Goal: Register for event/course

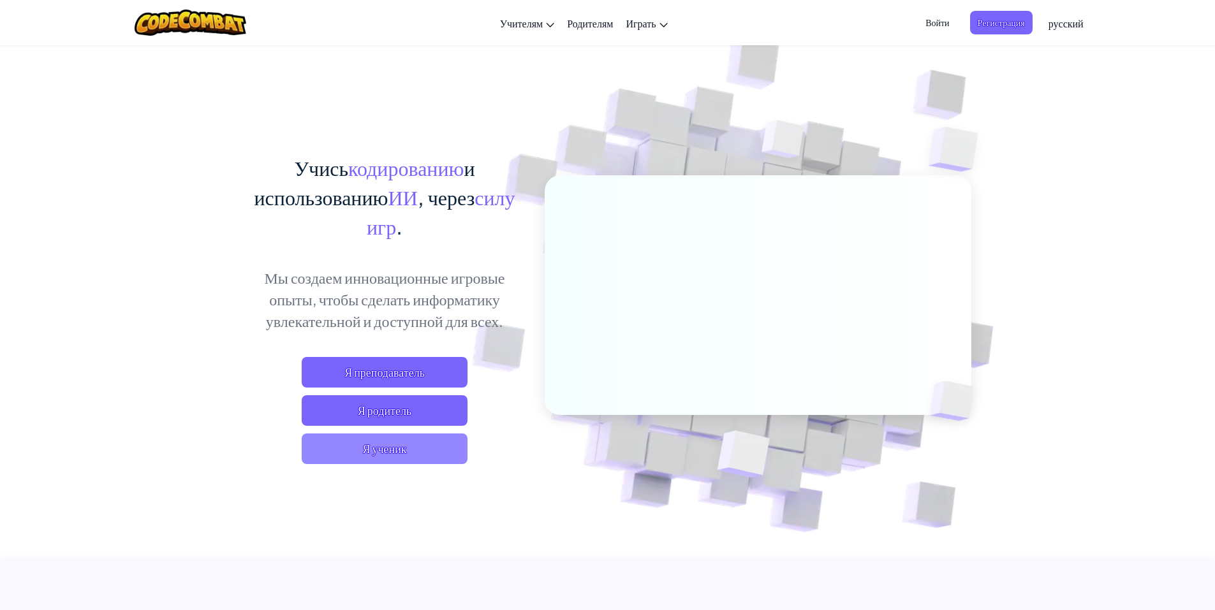
click at [365, 445] on span "Я ученик" at bounding box center [385, 449] width 166 height 31
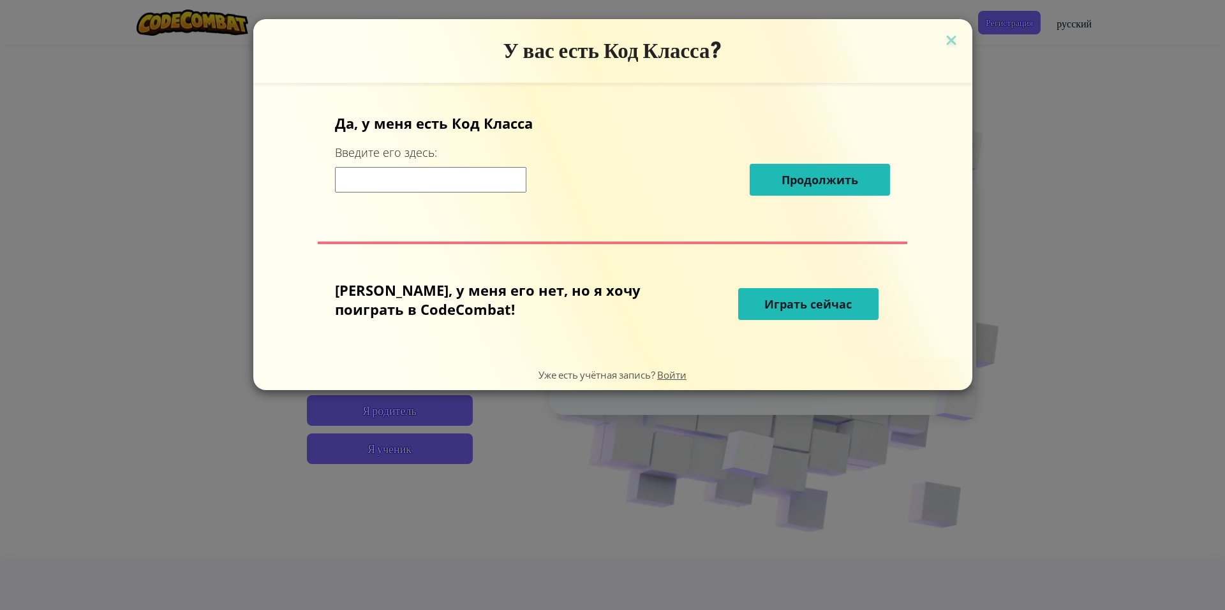
click at [773, 309] on span "Играть сейчас" at bounding box center [807, 304] width 87 height 15
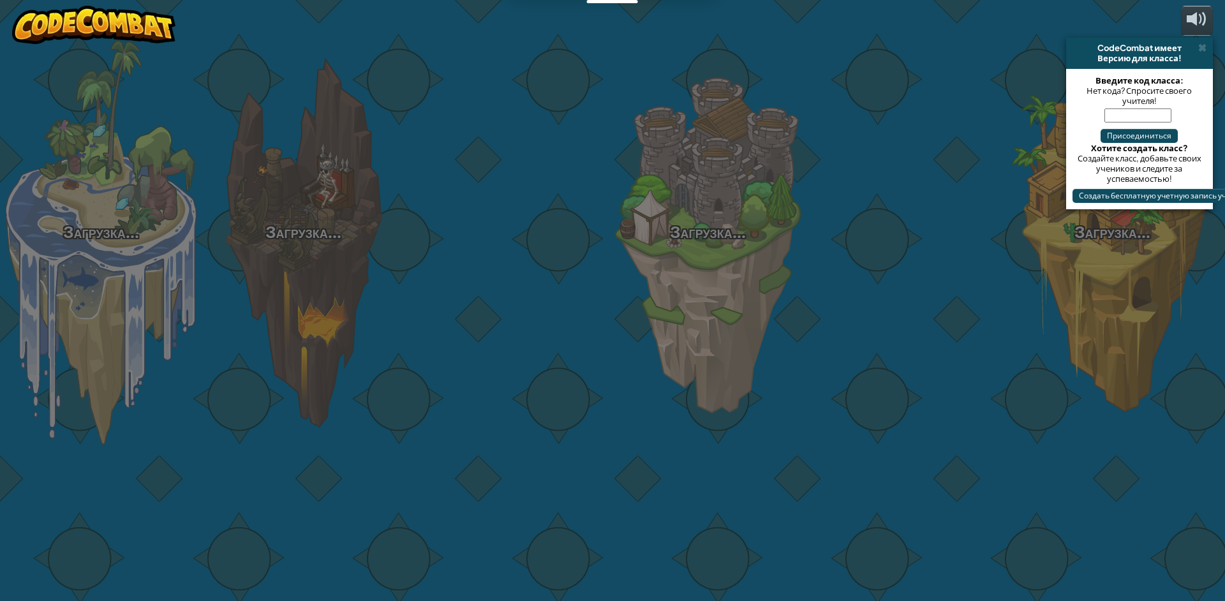
select select "ru"
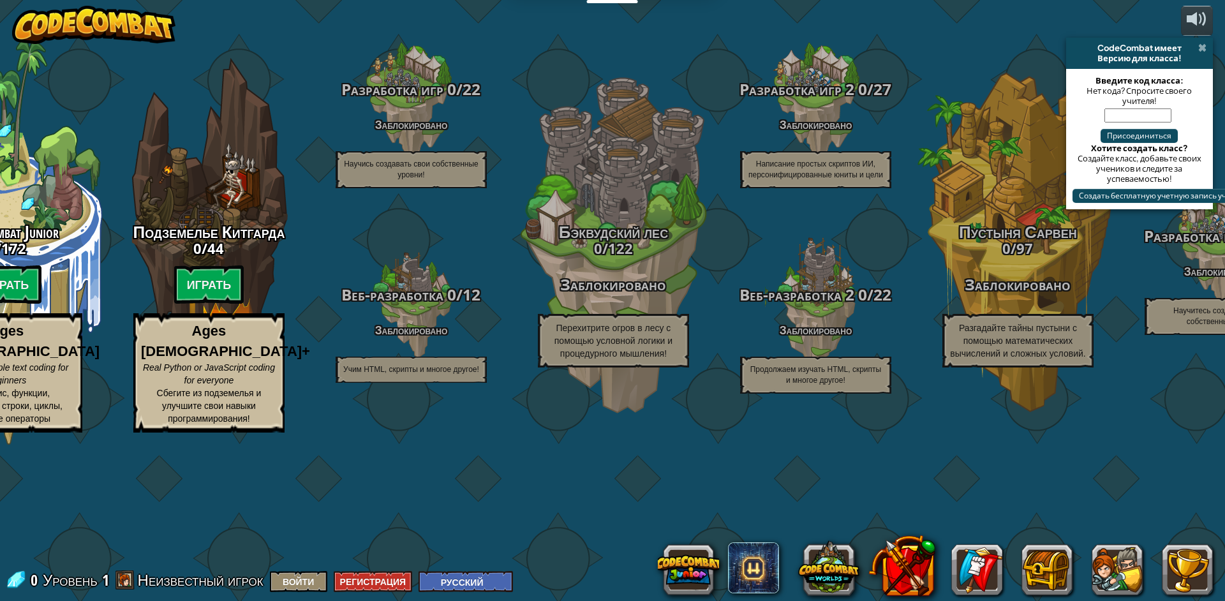
click at [1203, 45] on span at bounding box center [1202, 48] width 8 height 10
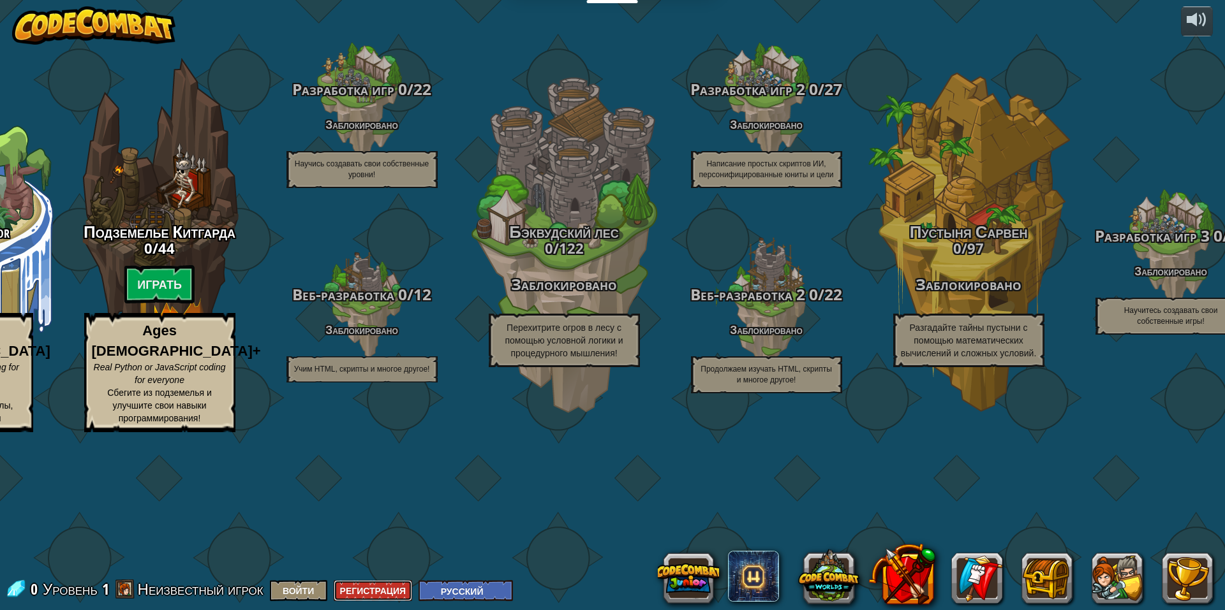
click at [413, 589] on button "Регистрация" at bounding box center [373, 590] width 79 height 21
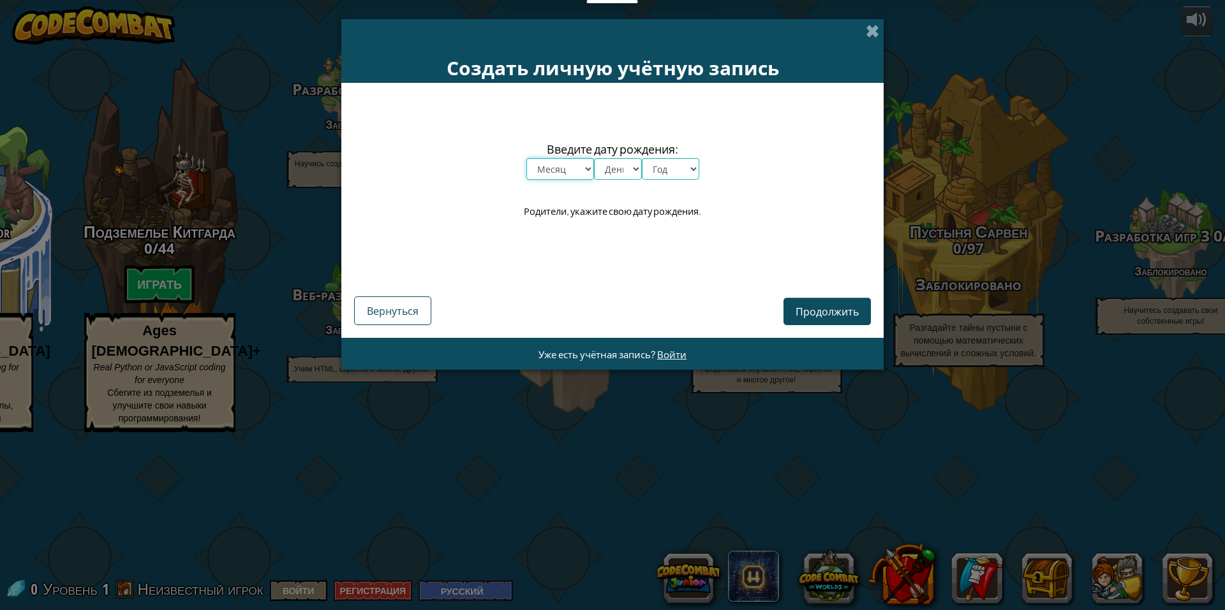
click at [590, 167] on select "Месяц январь февраль март апрель май июнь июль август сентябрь октябрь ноябрь д…" at bounding box center [560, 169] width 68 height 22
select select "9"
click at [526, 158] on select "Месяц январь февраль март апрель май июнь июль август сентябрь октябрь ноябрь д…" at bounding box center [560, 169] width 68 height 22
click at [619, 174] on select "День 1 2 3 4 5 6 7 8 9 10 11 12 13 14 15 16 17 18 19 20 21 22 23 24 25 26 27 28…" at bounding box center [618, 169] width 48 height 22
select select "18"
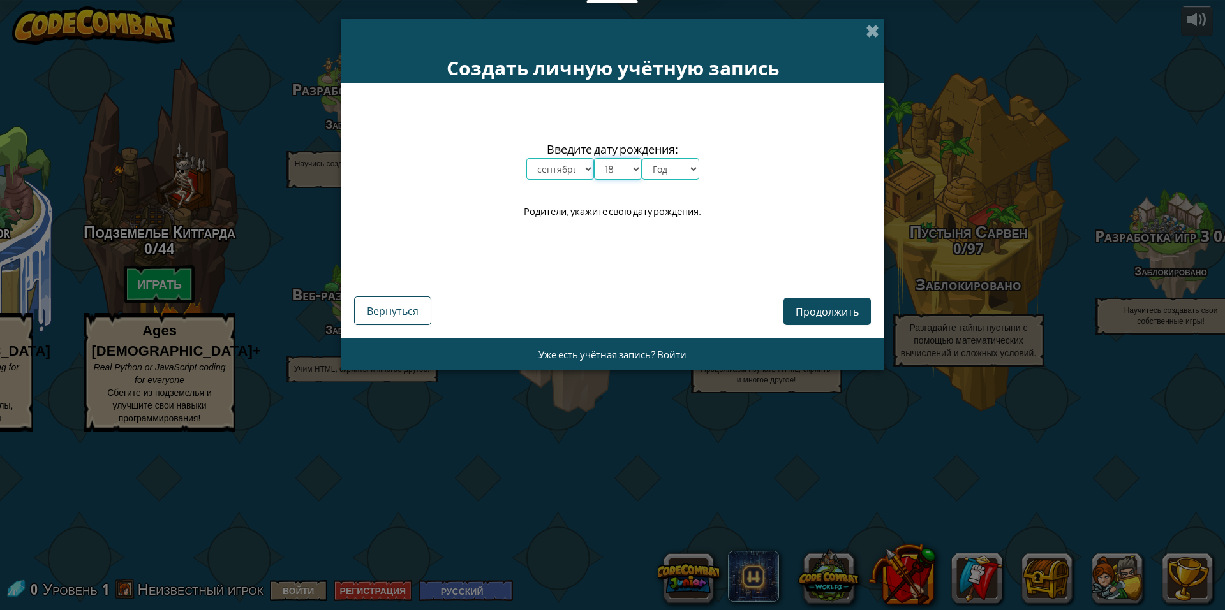
click at [594, 158] on select "День 1 2 3 4 5 6 7 8 9 10 11 12 13 14 15 16 17 18 19 20 21 22 23 24 25 26 27 28…" at bounding box center [618, 169] width 48 height 22
click at [671, 170] on select "Год 2025 2024 2023 2022 2021 2020 2019 2018 2017 2016 2015 2014 2013 2012 2011 …" at bounding box center [670, 169] width 57 height 22
select select "2002"
click at [642, 158] on select "Год 2025 2024 2023 2022 2021 2020 2019 2018 2017 2016 2015 2014 2013 2012 2011 …" at bounding box center [670, 169] width 57 height 22
click at [812, 307] on span "Продолжить" at bounding box center [826, 311] width 63 height 13
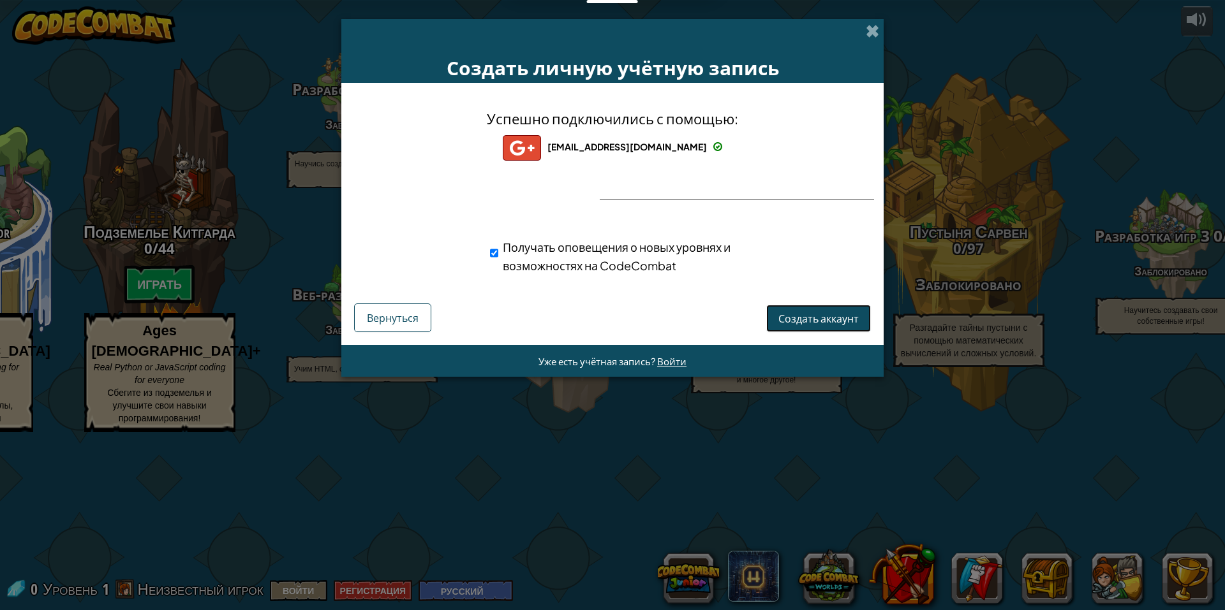
click at [834, 319] on span "Создать аккаунт" at bounding box center [818, 318] width 80 height 13
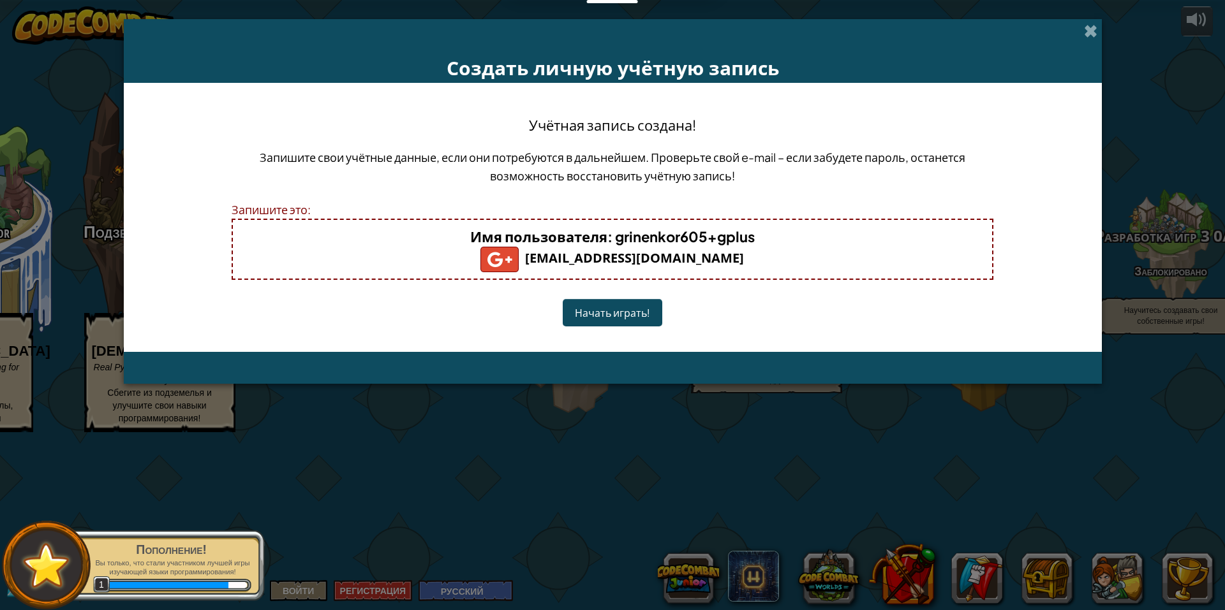
click at [599, 316] on button "Начать играть!" at bounding box center [612, 312] width 99 height 27
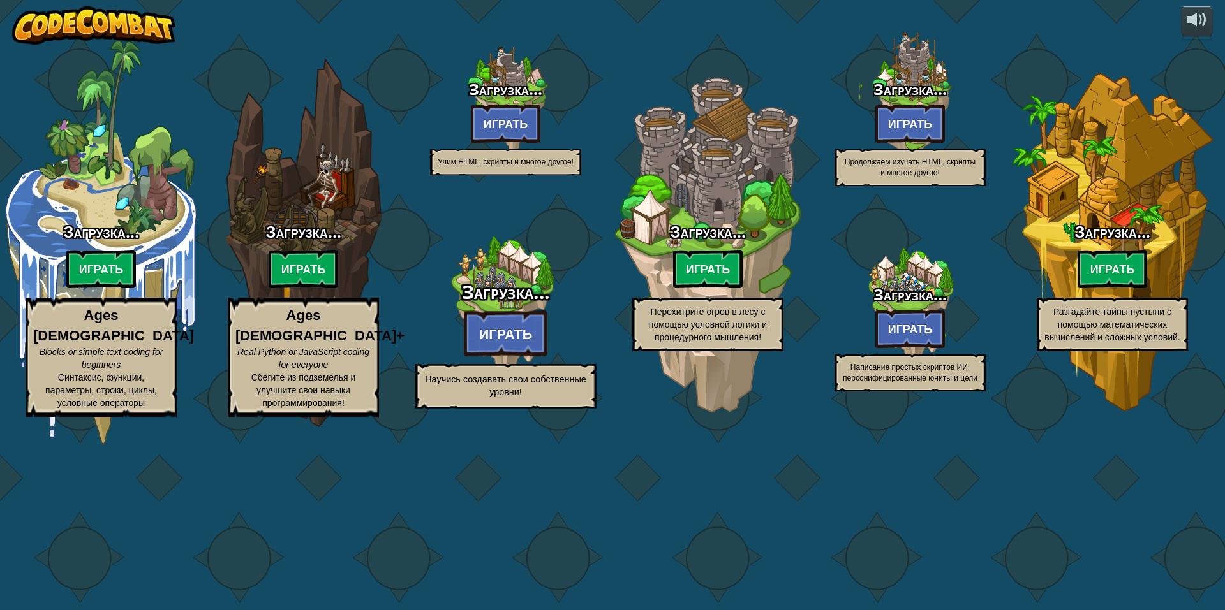
select select "ru"
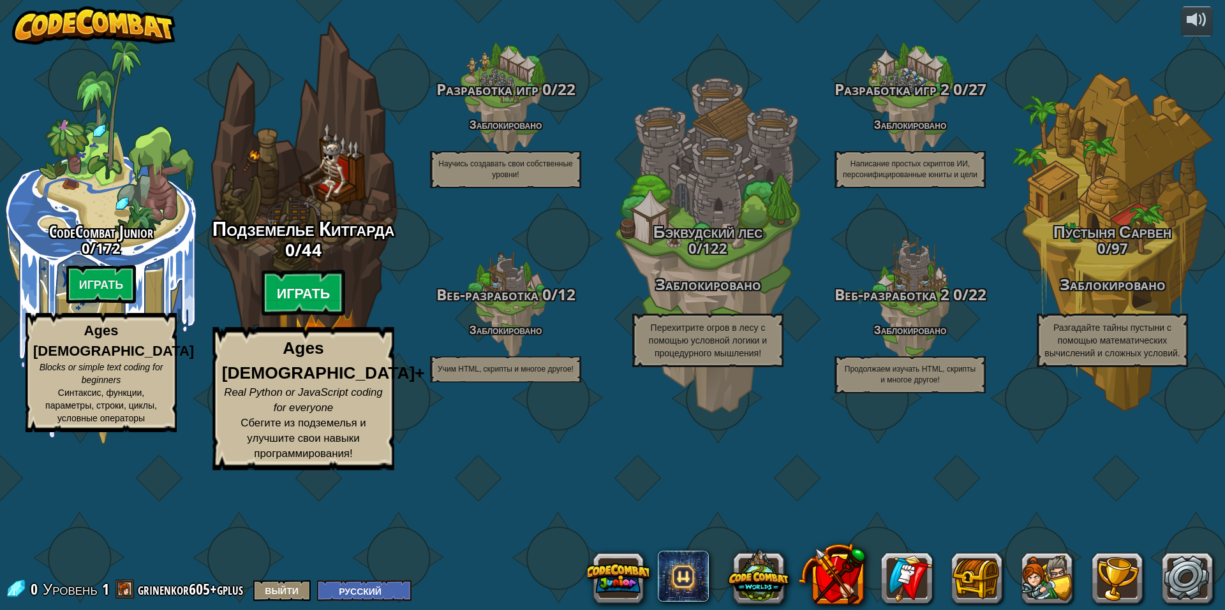
click at [309, 316] on btn "Играть" at bounding box center [303, 293] width 84 height 46
select select "ru"
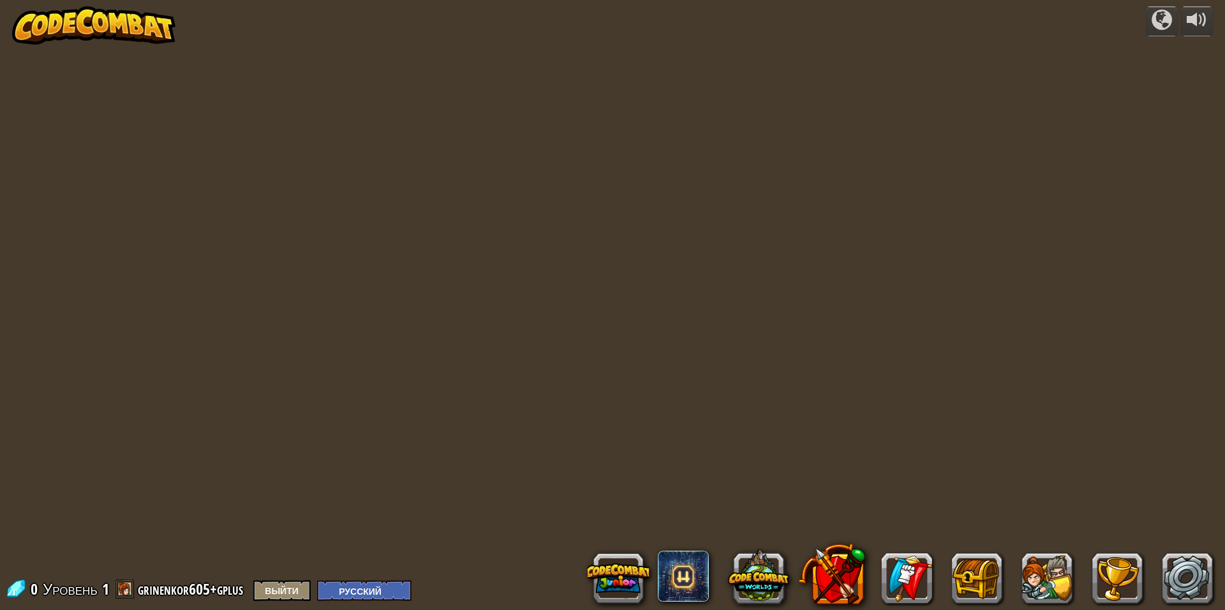
select select "ru"
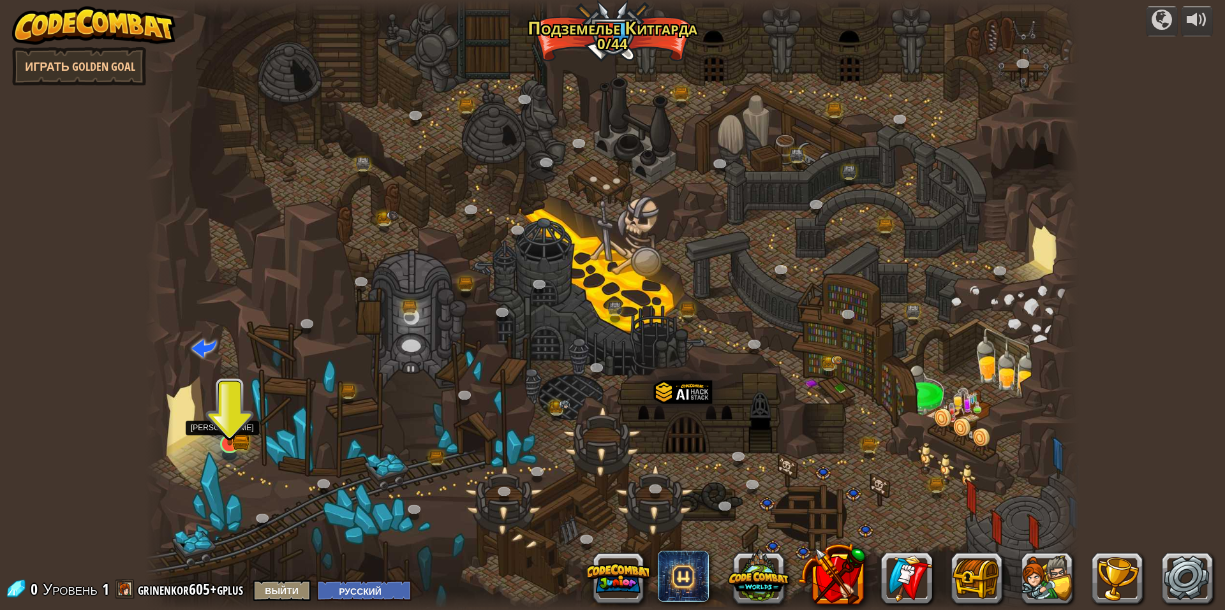
click at [231, 416] on img at bounding box center [230, 418] width 26 height 55
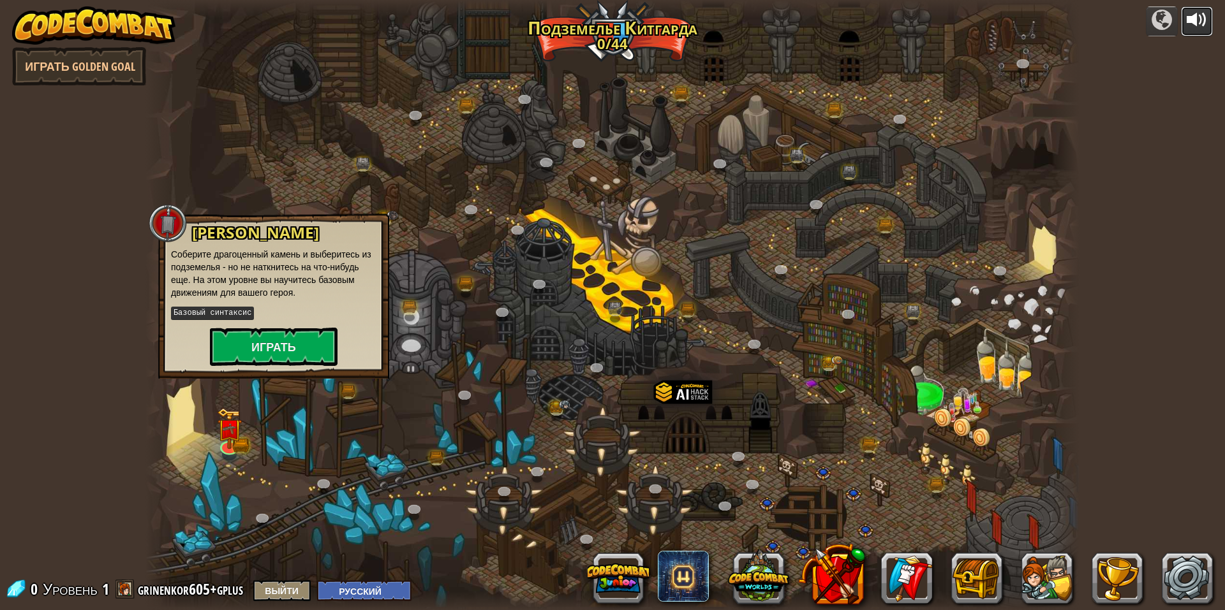
click at [1190, 13] on div at bounding box center [1196, 20] width 20 height 20
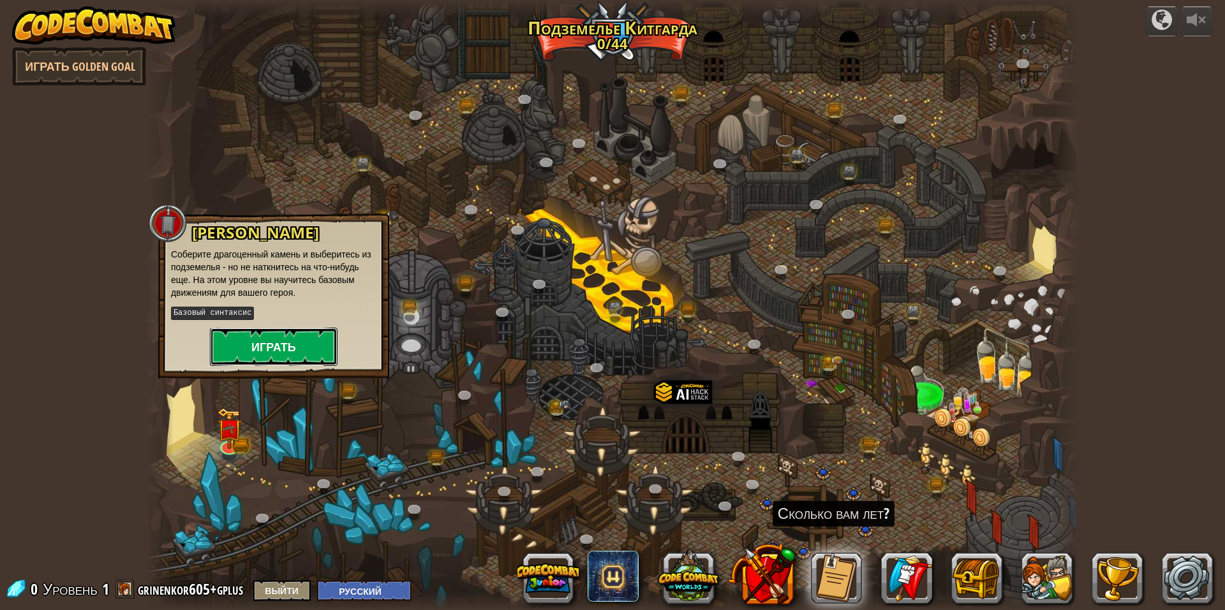
click at [281, 338] on button "Играть" at bounding box center [274, 347] width 128 height 38
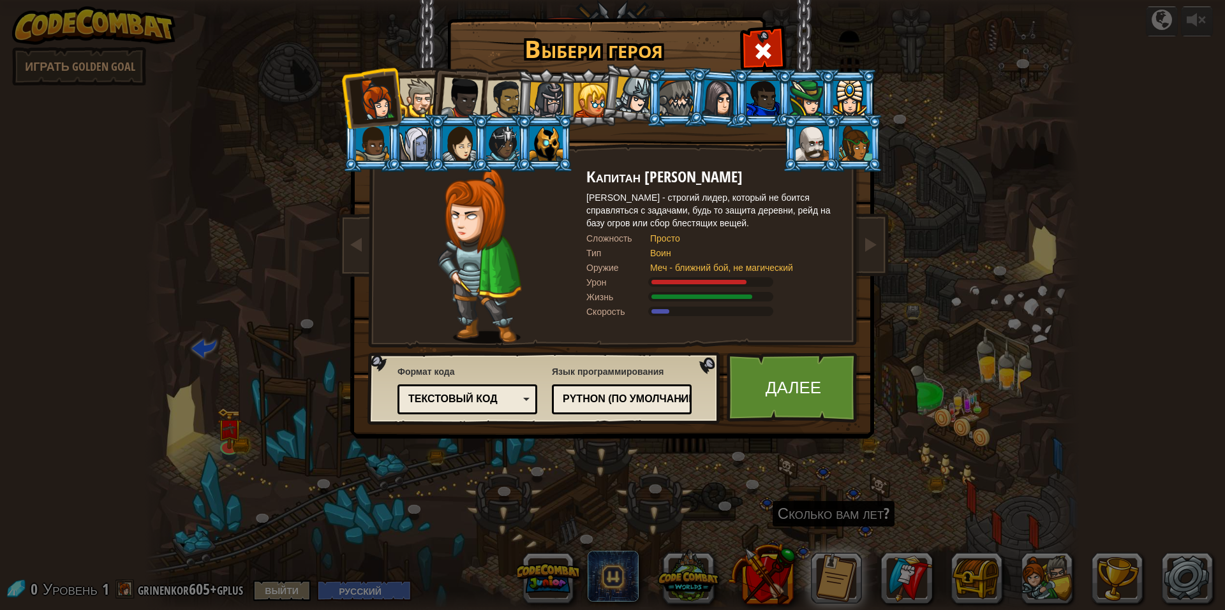
click at [883, 220] on img at bounding box center [615, 210] width 552 height 457
click at [751, 50] on div at bounding box center [762, 49] width 40 height 40
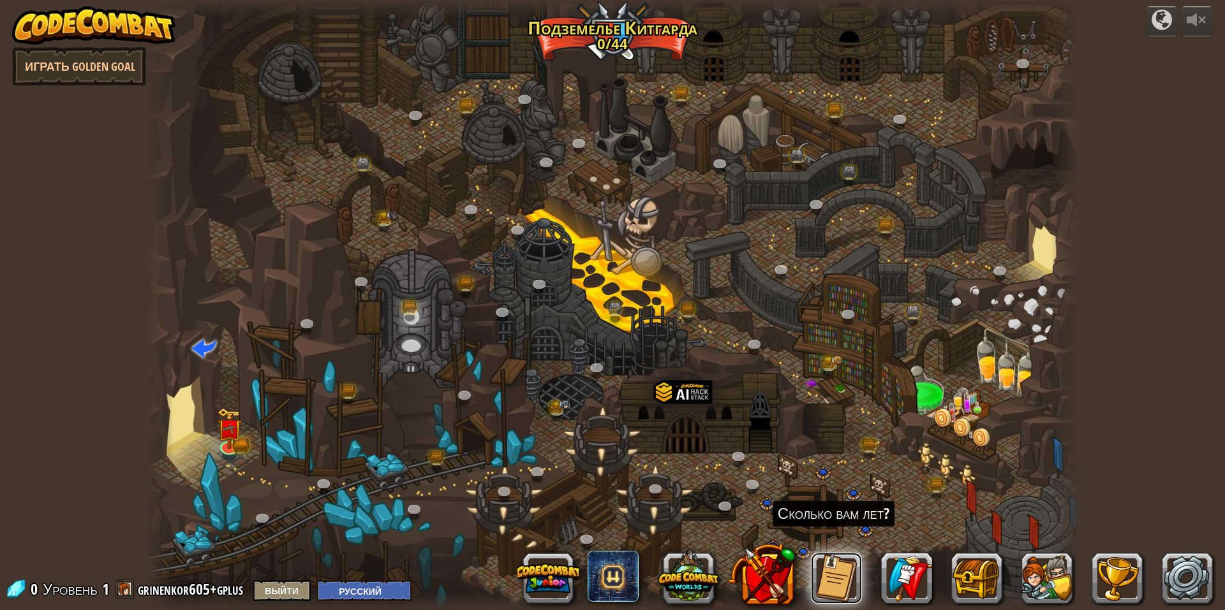
click at [828, 560] on button at bounding box center [836, 578] width 51 height 51
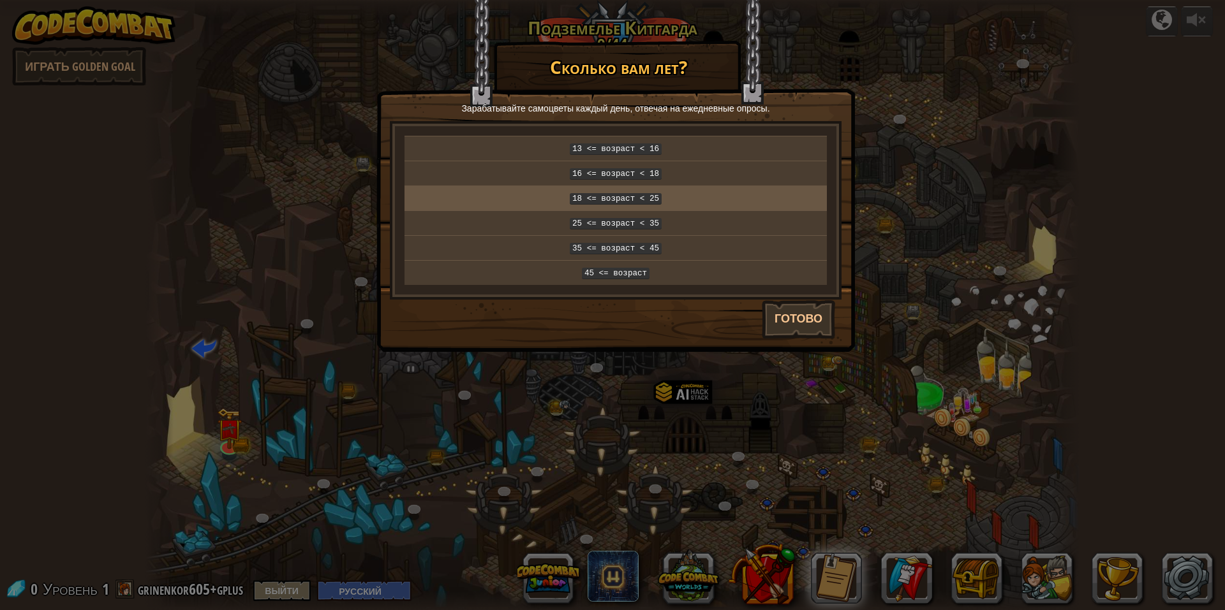
click at [616, 205] on td "18 <= возраст < 25" at bounding box center [615, 198] width 422 height 25
